Goal: Navigation & Orientation: Go to known website

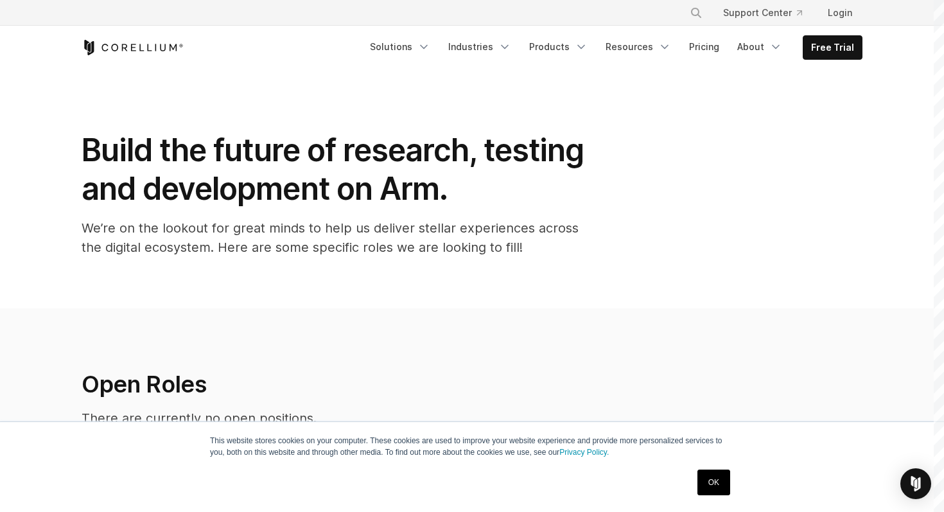
drag, startPoint x: 197, startPoint y: 50, endPoint x: 87, endPoint y: 48, distance: 109.9
click at [87, 48] on div "Free Trial" at bounding box center [222, 47] width 281 height 15
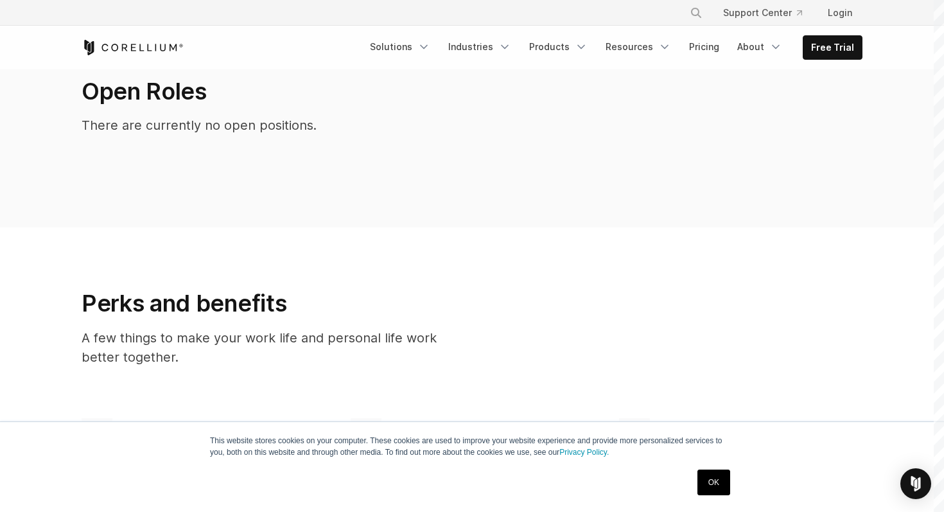
scroll to position [294, 0]
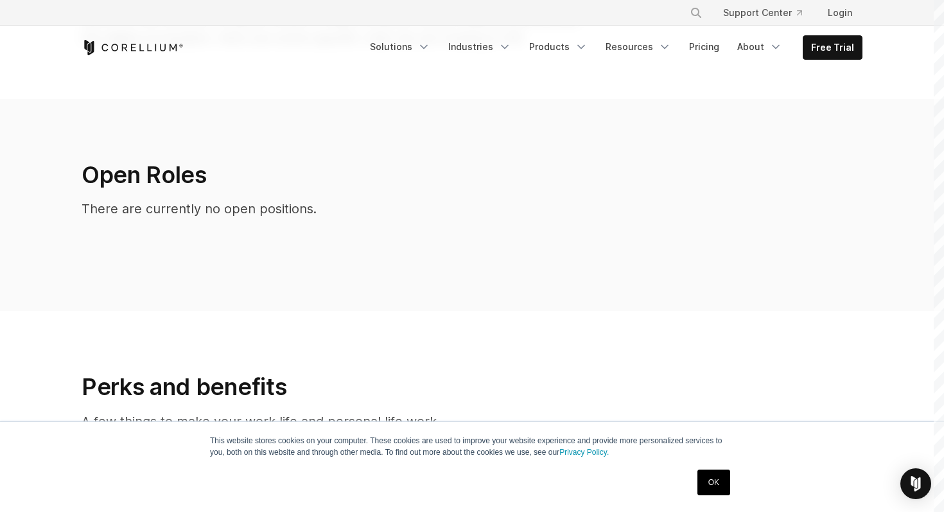
click at [714, 477] on link "OK" at bounding box center [714, 483] width 33 height 26
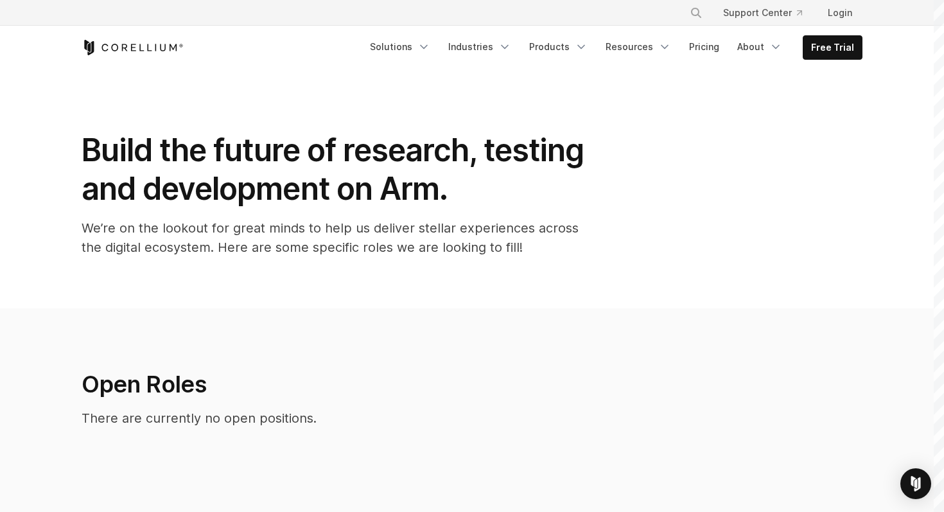
click at [153, 47] on icon "Corellium Home" at bounding box center [133, 47] width 102 height 15
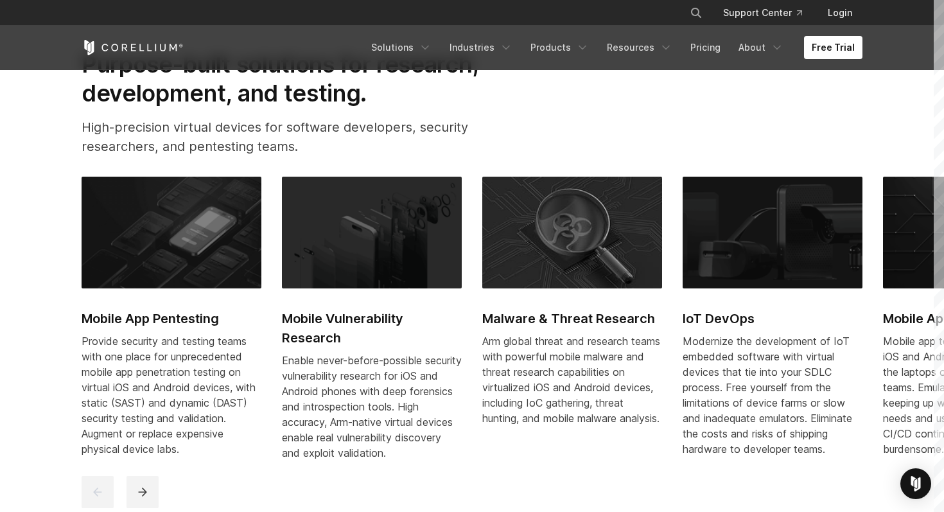
scroll to position [541, 0]
